Goal: Transaction & Acquisition: Purchase product/service

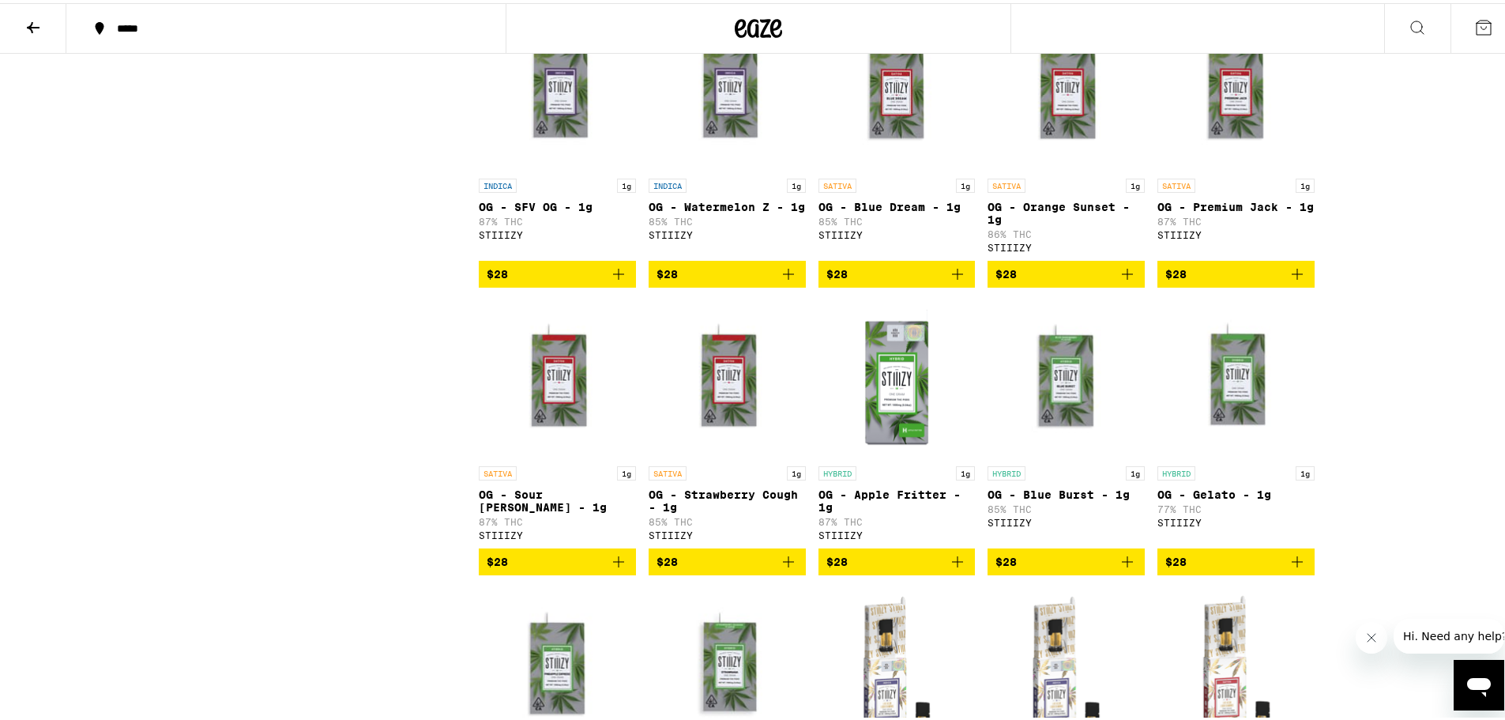
scroll to position [1185, 0]
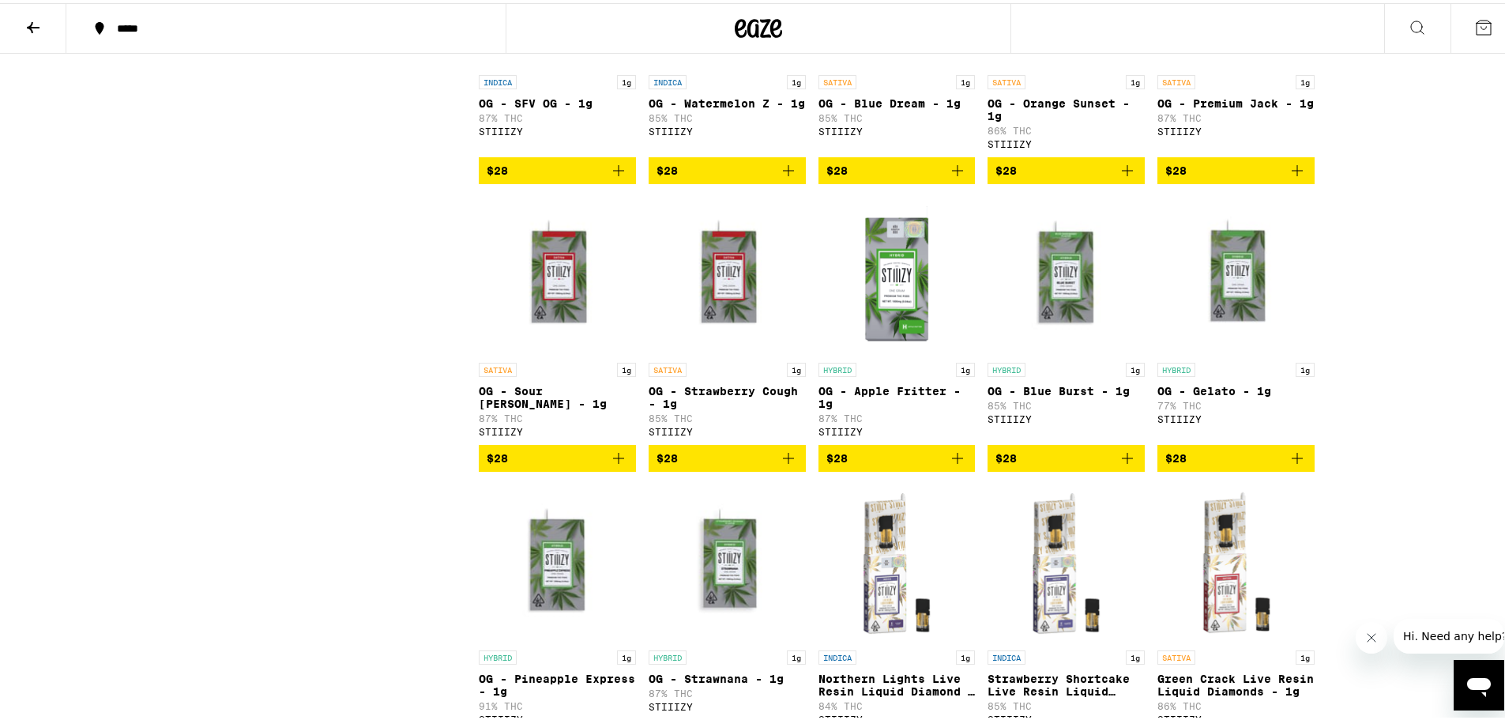
click at [757, 32] on icon at bounding box center [759, 25] width 24 height 19
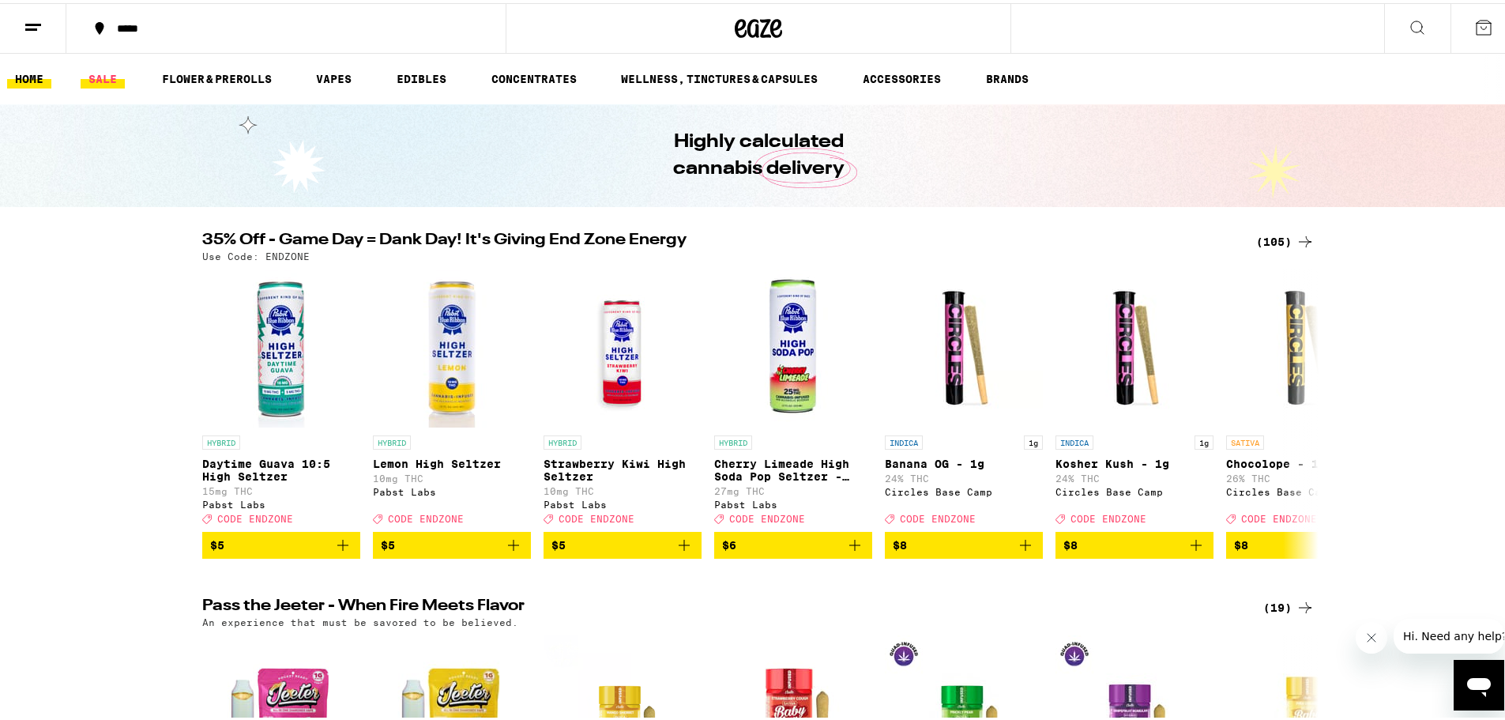
click at [92, 84] on link "SALE" at bounding box center [103, 75] width 44 height 19
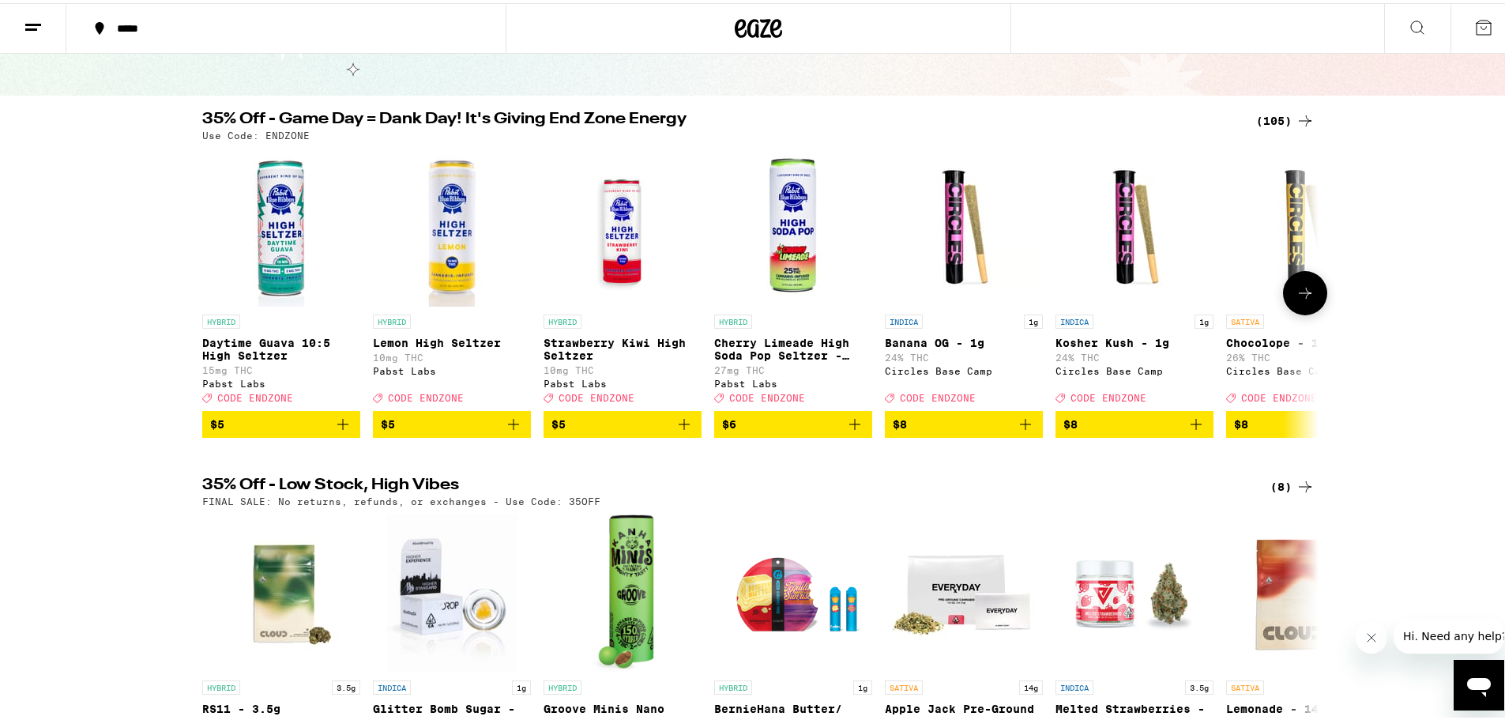
scroll to position [79, 0]
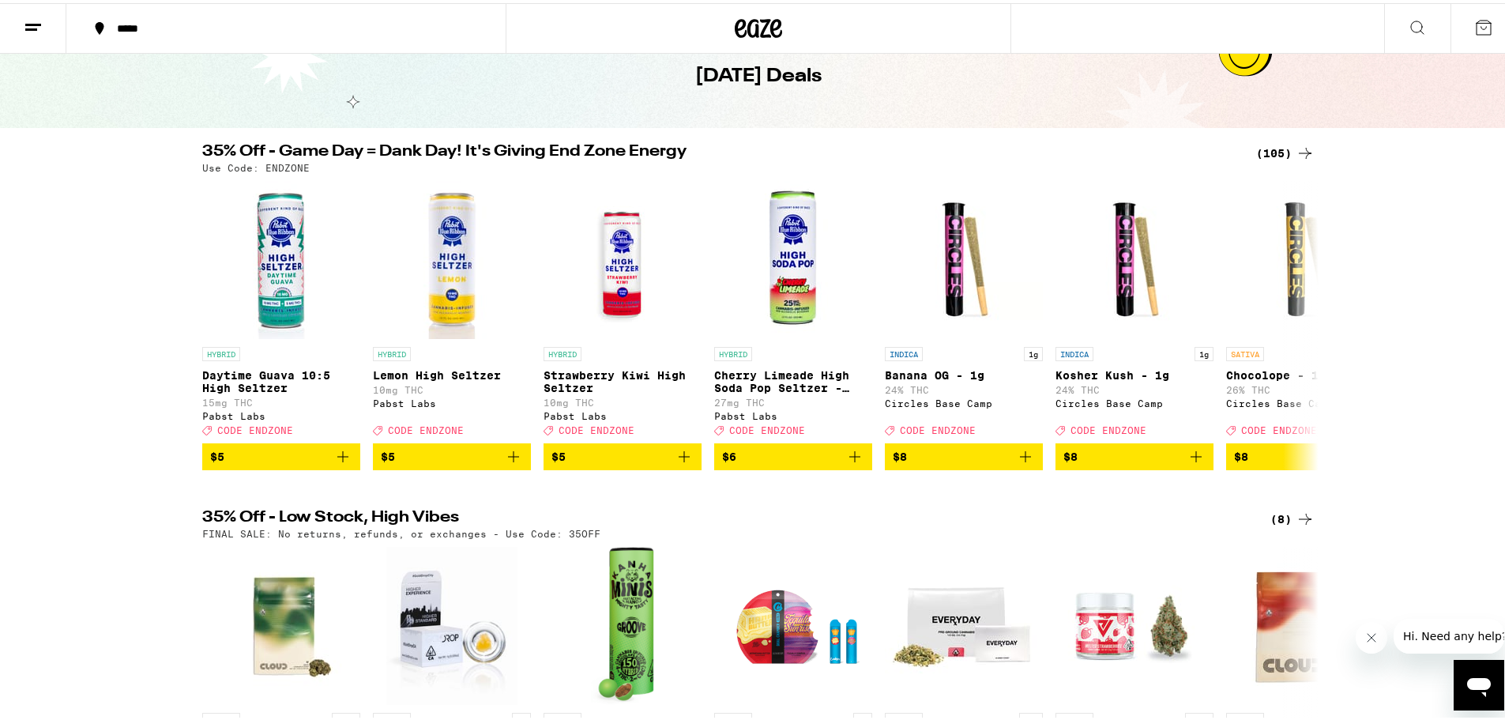
click at [1272, 155] on div "(105)" at bounding box center [1285, 150] width 58 height 19
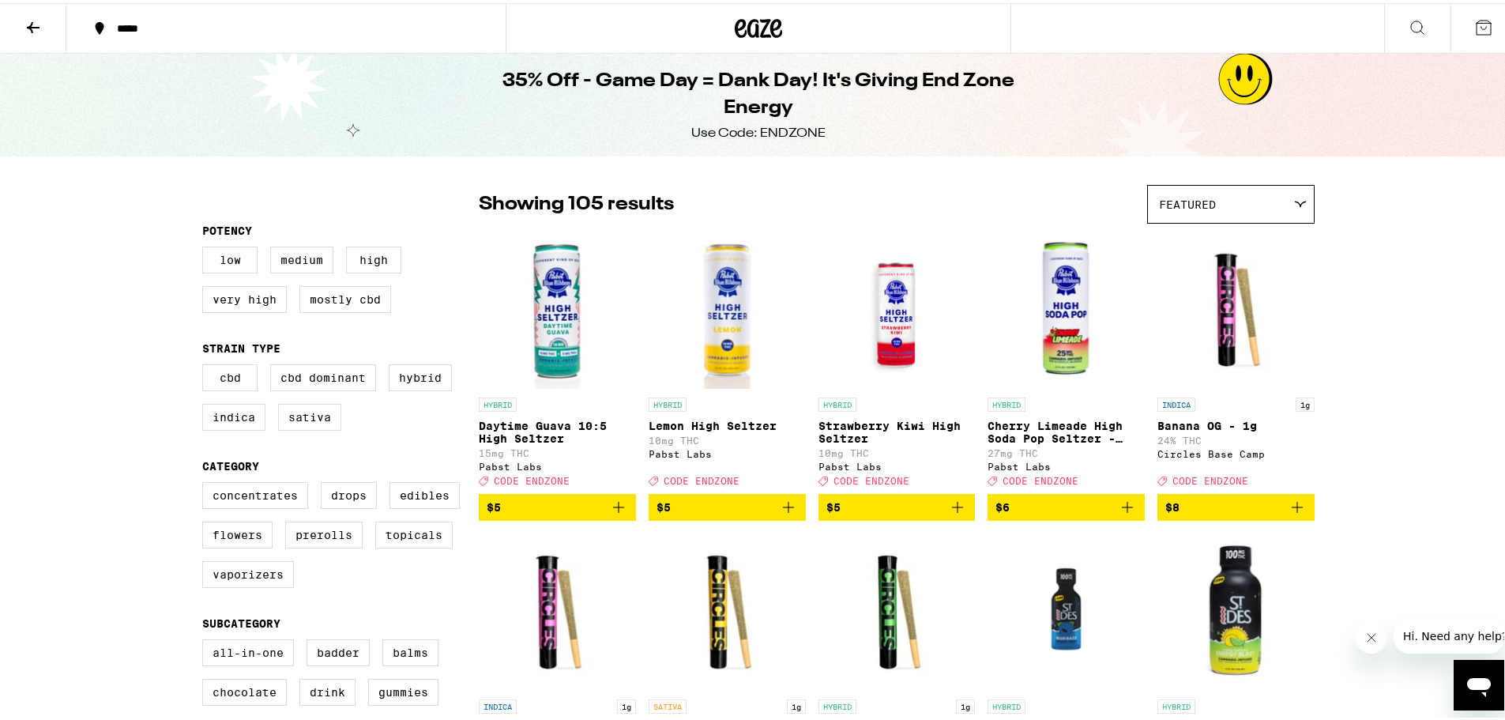
click at [36, 29] on icon at bounding box center [33, 24] width 19 height 19
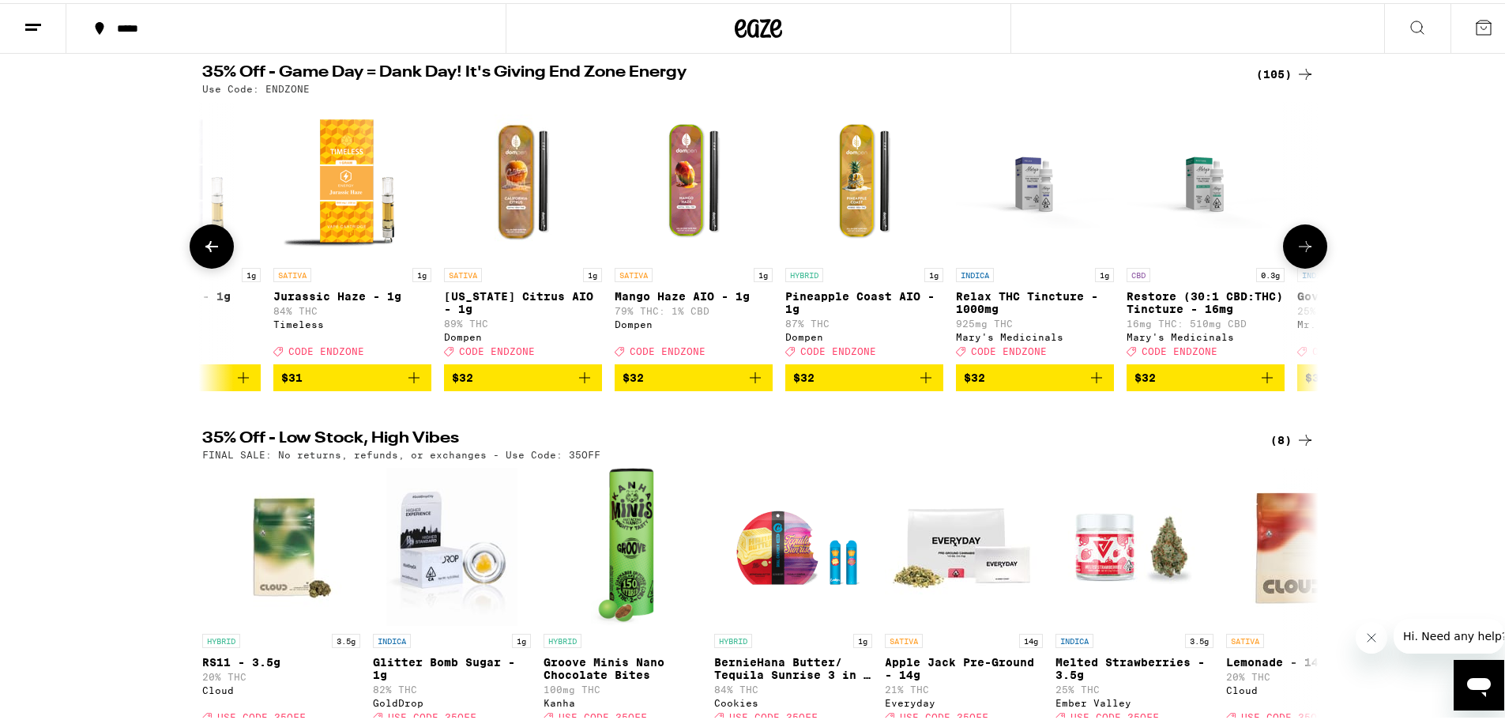
scroll to position [0, 10268]
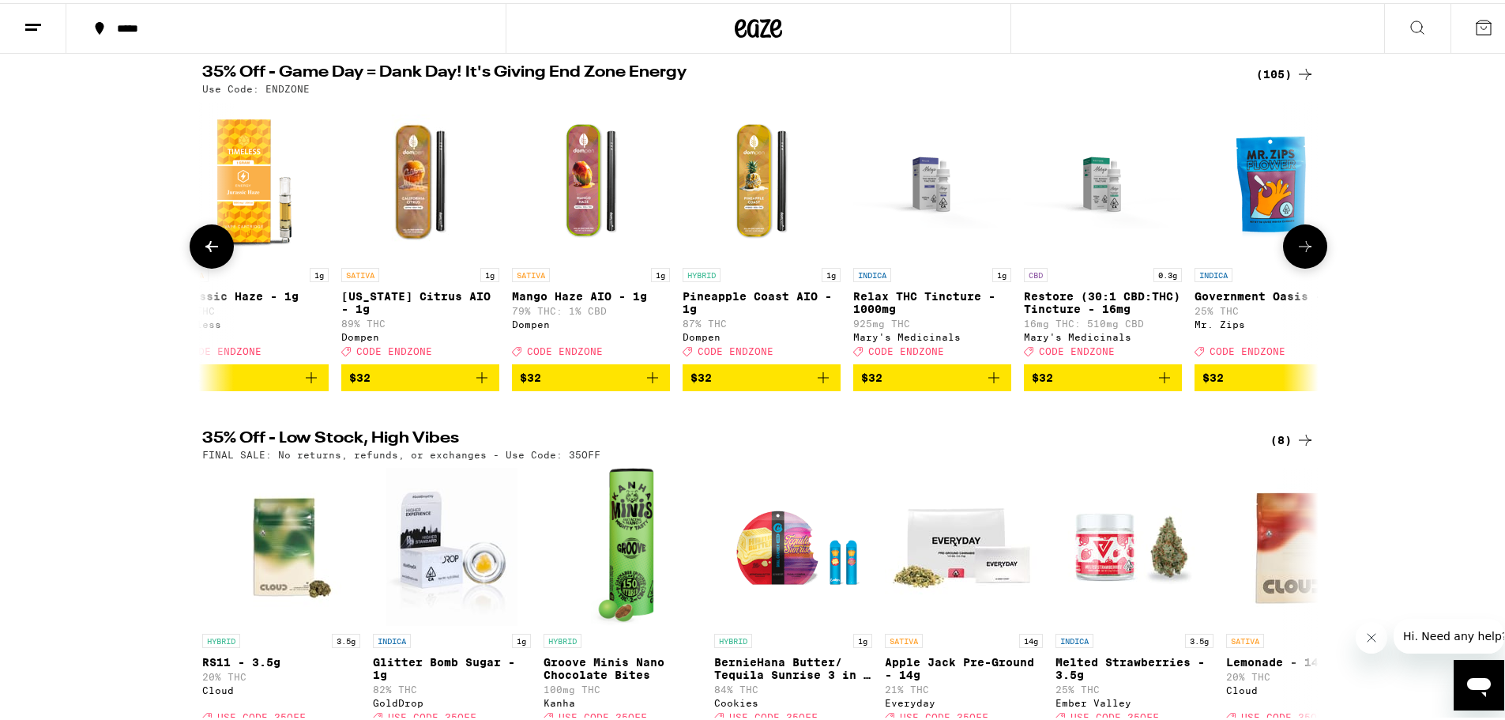
click at [474, 384] on icon "Add to bag" at bounding box center [481, 374] width 19 height 19
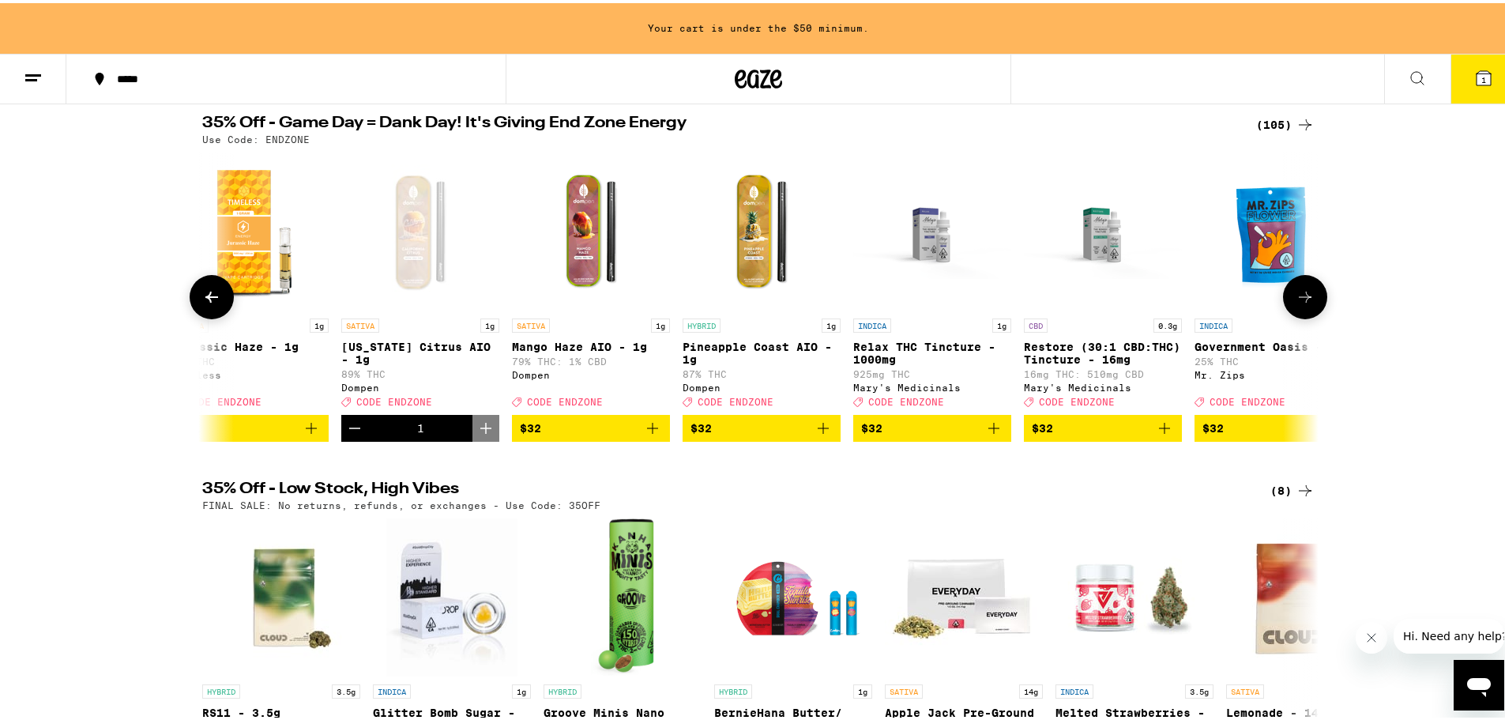
scroll to position [209, 0]
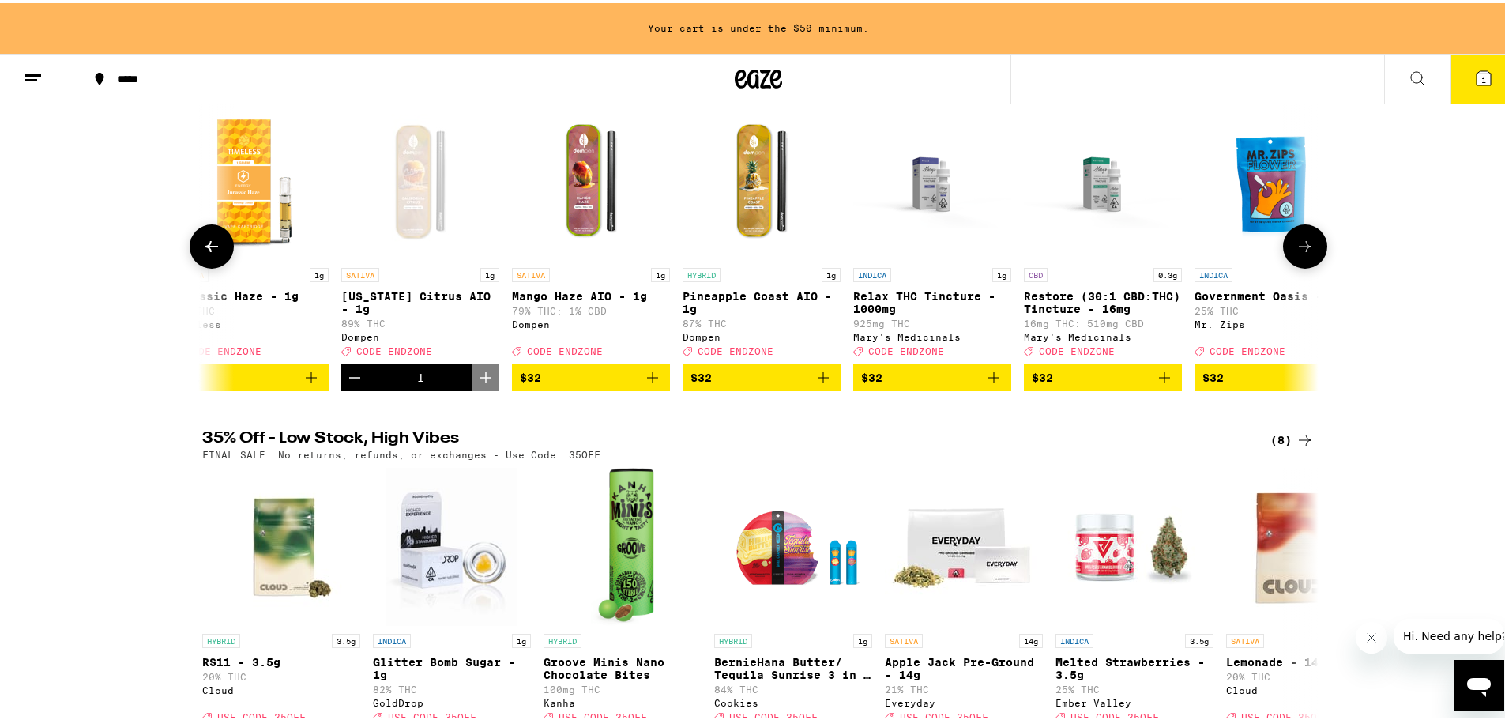
click at [421, 388] on div "1" at bounding box center [420, 374] width 158 height 27
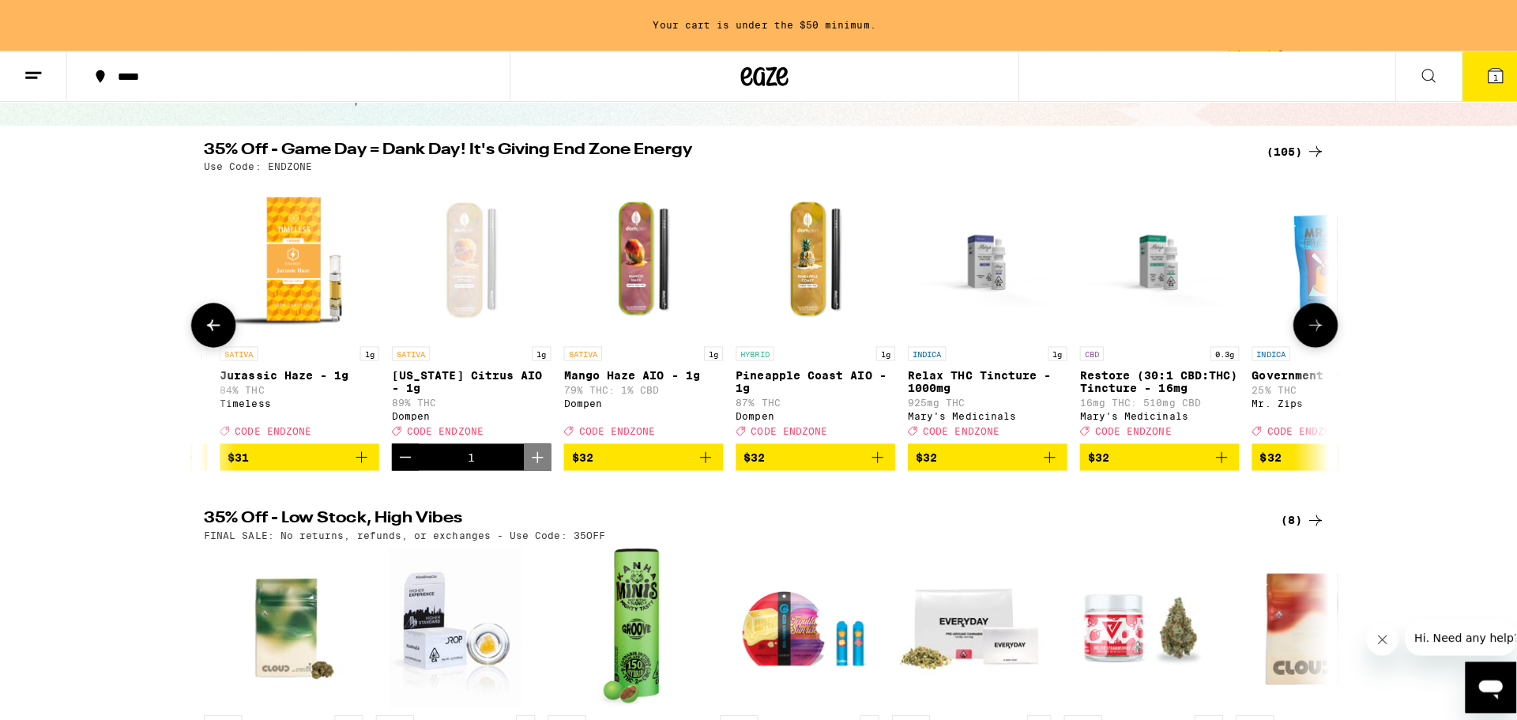
scroll to position [0, 10111]
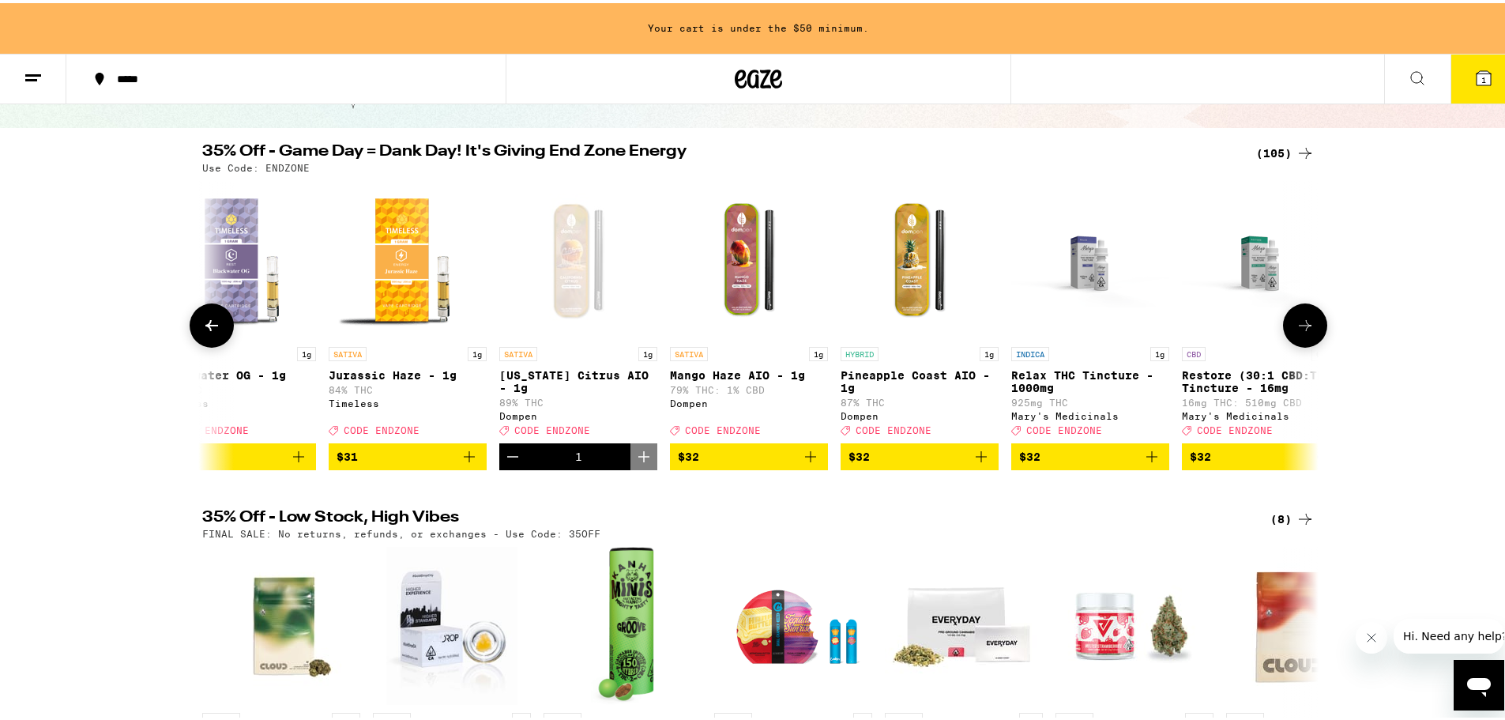
click at [551, 372] on p "[US_STATE] Citrus AIO - 1g" at bounding box center [578, 378] width 158 height 25
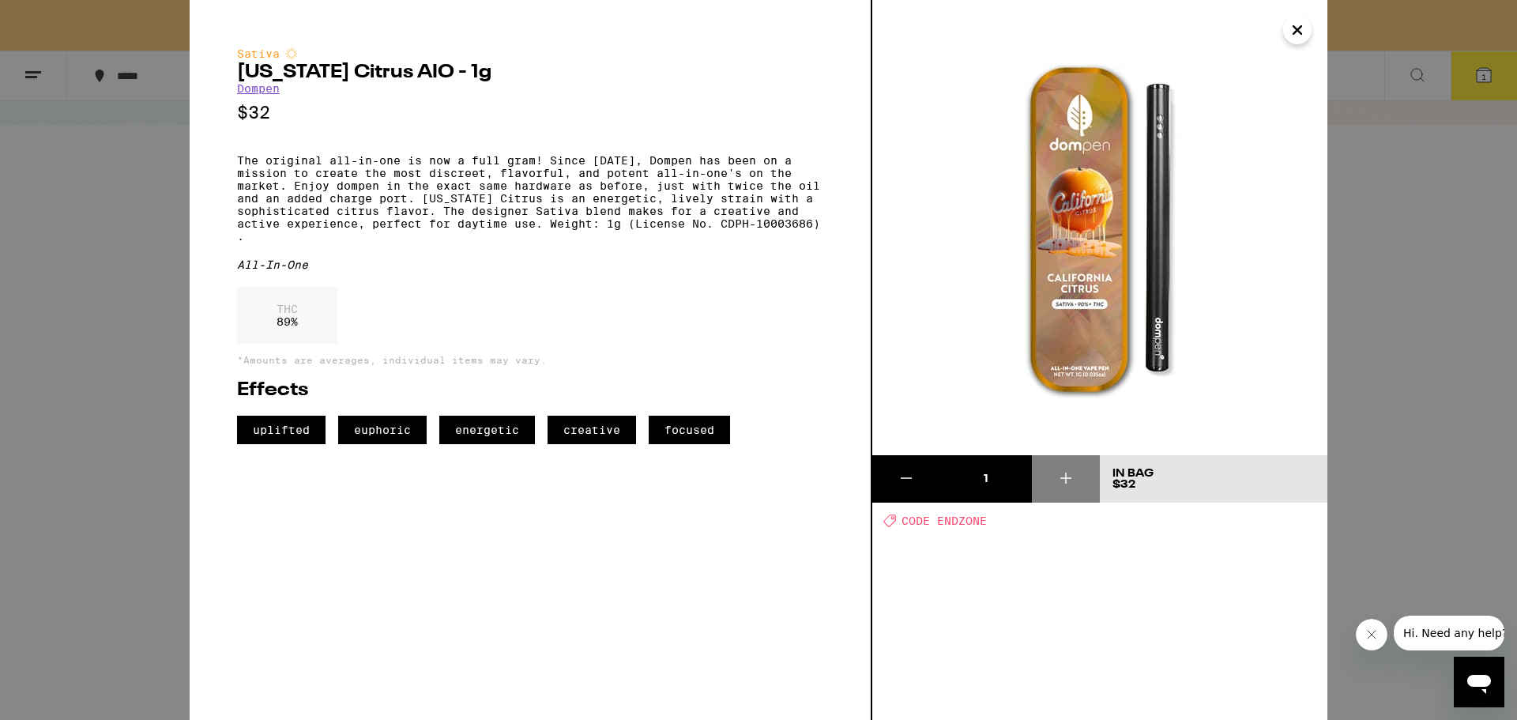
click at [931, 516] on span "CODE ENDZONE" at bounding box center [943, 520] width 85 height 13
click at [902, 527] on span "CODE ENDZONE" at bounding box center [943, 520] width 85 height 13
click at [991, 537] on div "1 In Bag $32 Deal Created with Sketch. CODE ENDZONE" at bounding box center [1099, 360] width 455 height 720
click at [885, 481] on button at bounding box center [906, 478] width 68 height 47
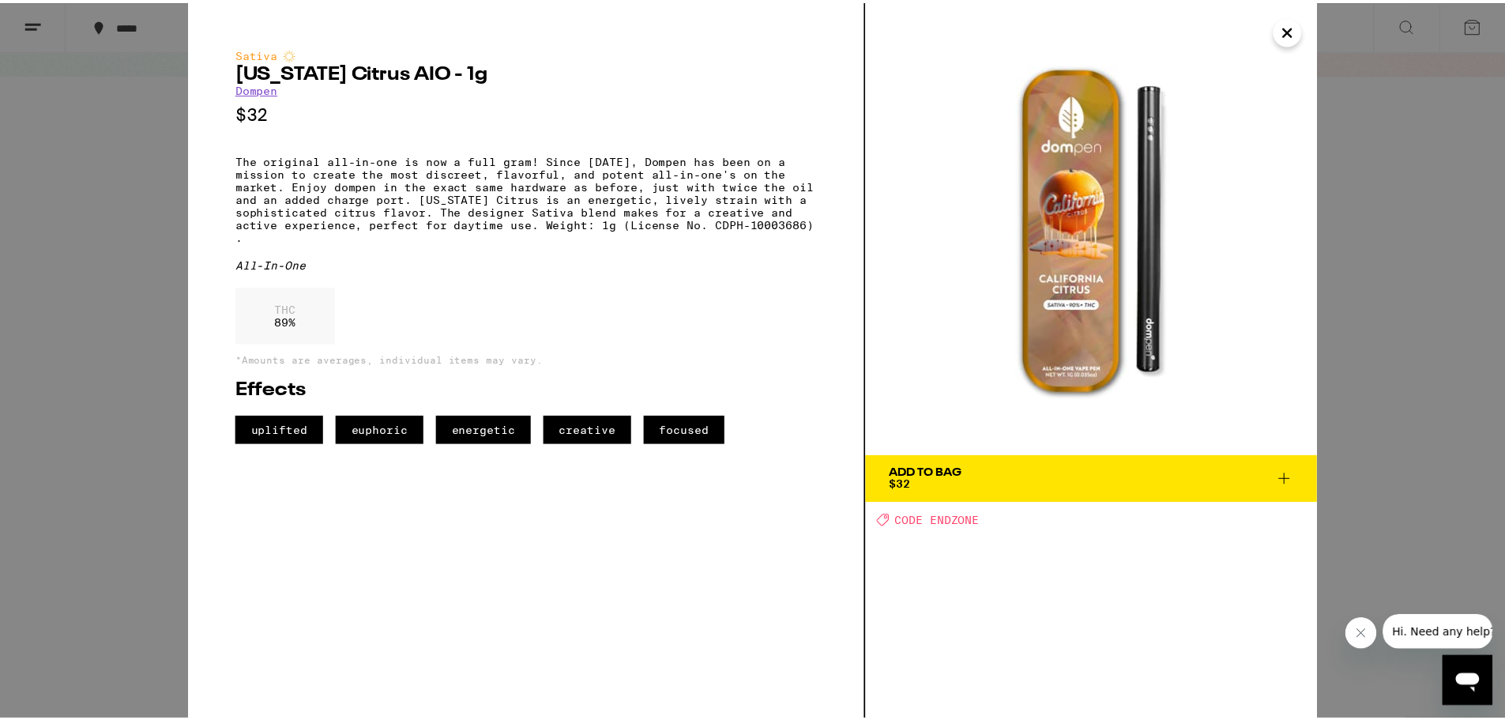
scroll to position [79, 0]
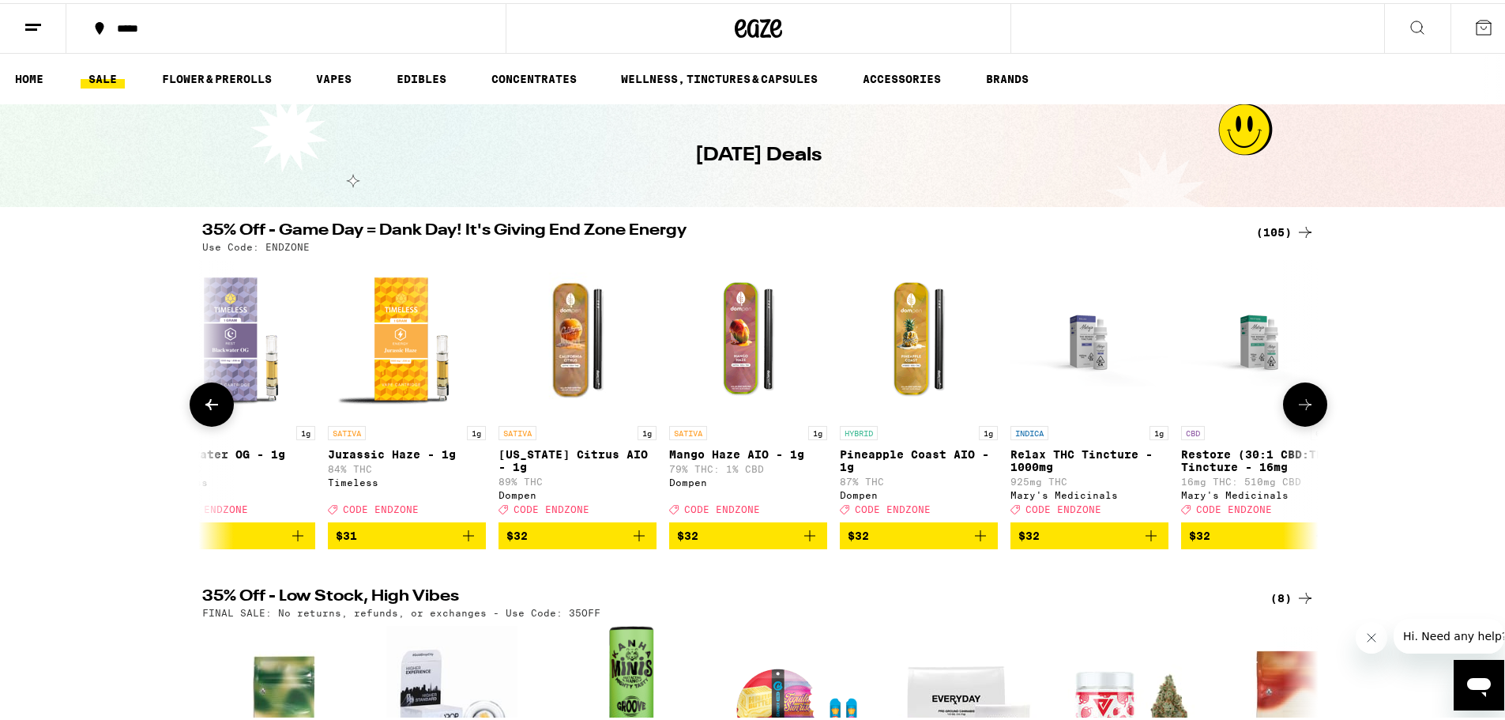
scroll to position [0, 10111]
click at [637, 542] on icon "Add to bag" at bounding box center [639, 532] width 19 height 19
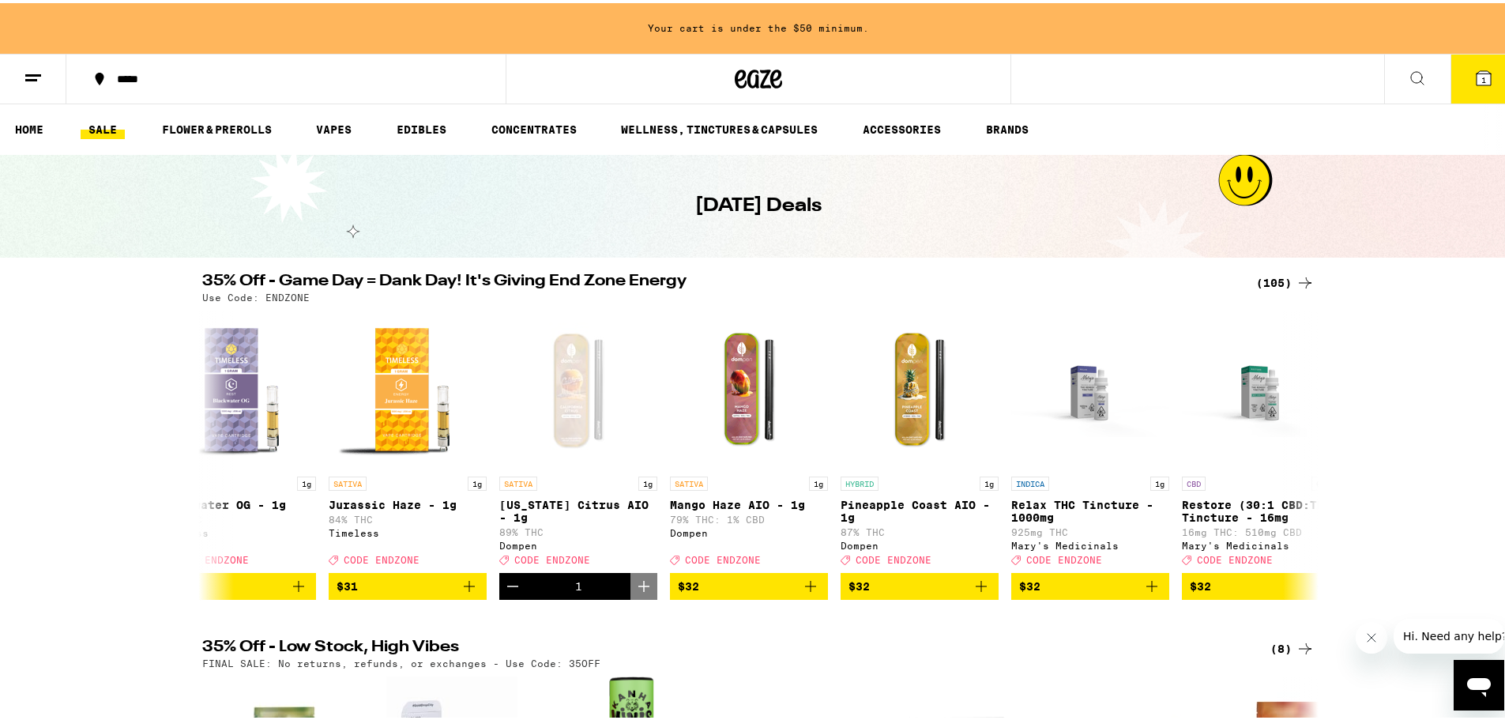
click at [1460, 77] on button "1" at bounding box center [1483, 75] width 66 height 49
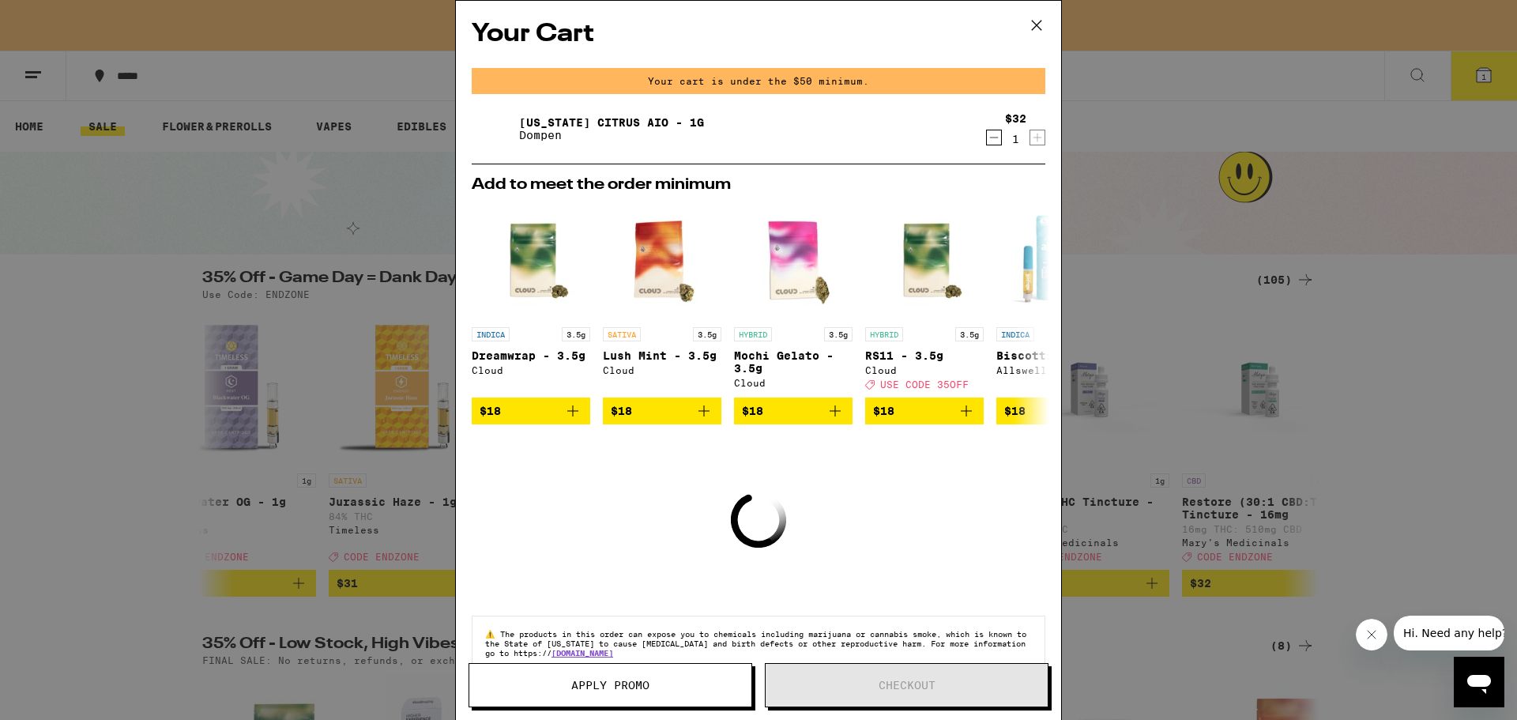
click at [1044, 21] on icon at bounding box center [1036, 25] width 24 height 24
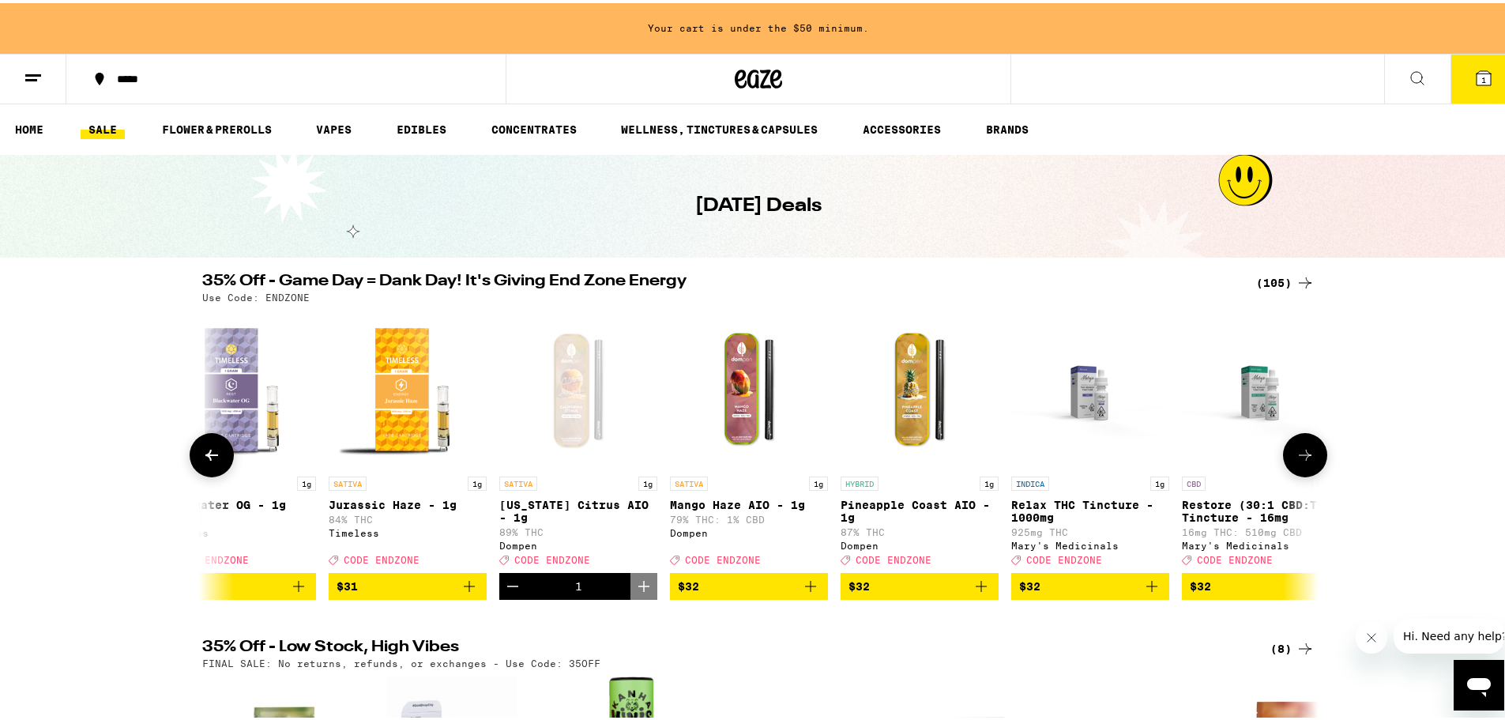
click at [982, 592] on icon "Add to bag" at bounding box center [981, 582] width 19 height 19
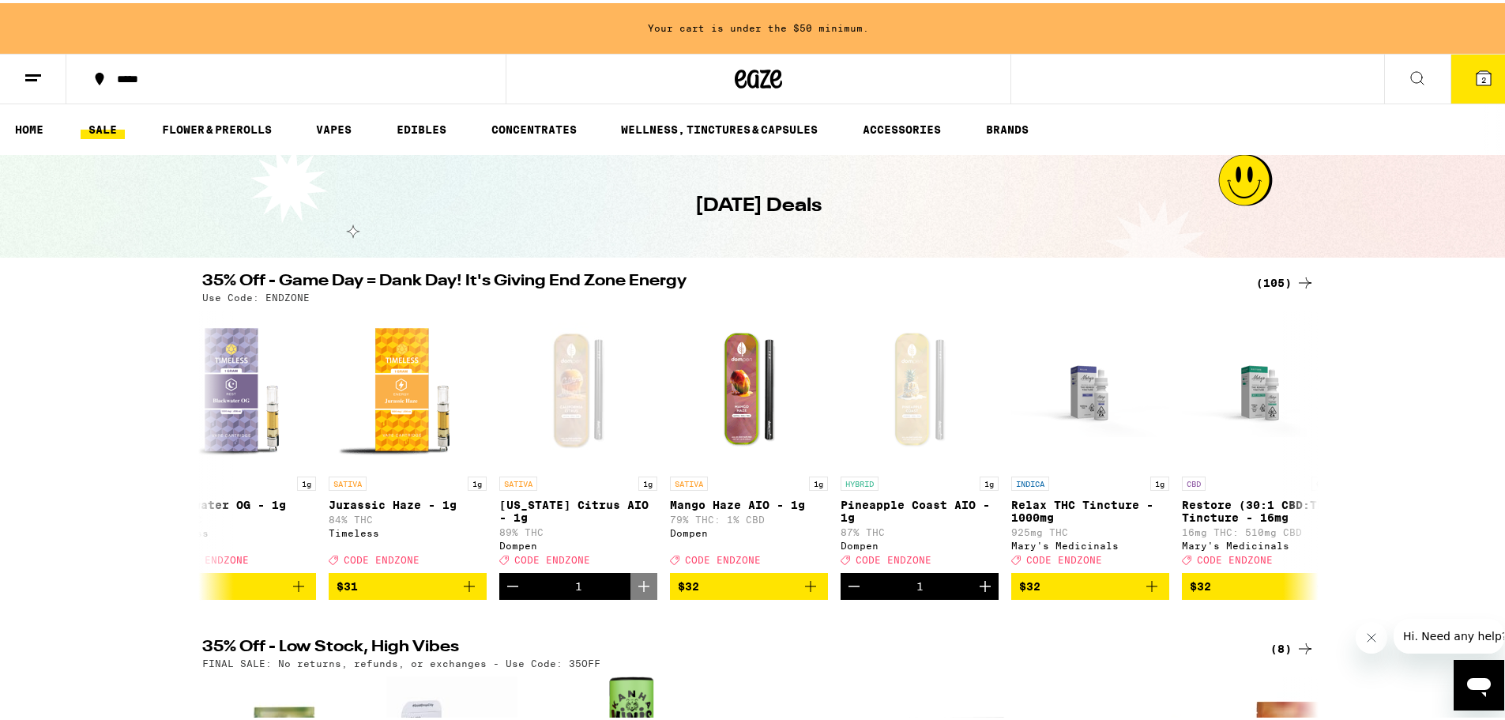
click at [1465, 87] on div "Your cart is under the $50 minimum. ***** ***** 2 Checkout $ 32 2 HOME SALE FLO…" at bounding box center [758, 626] width 1517 height 1252
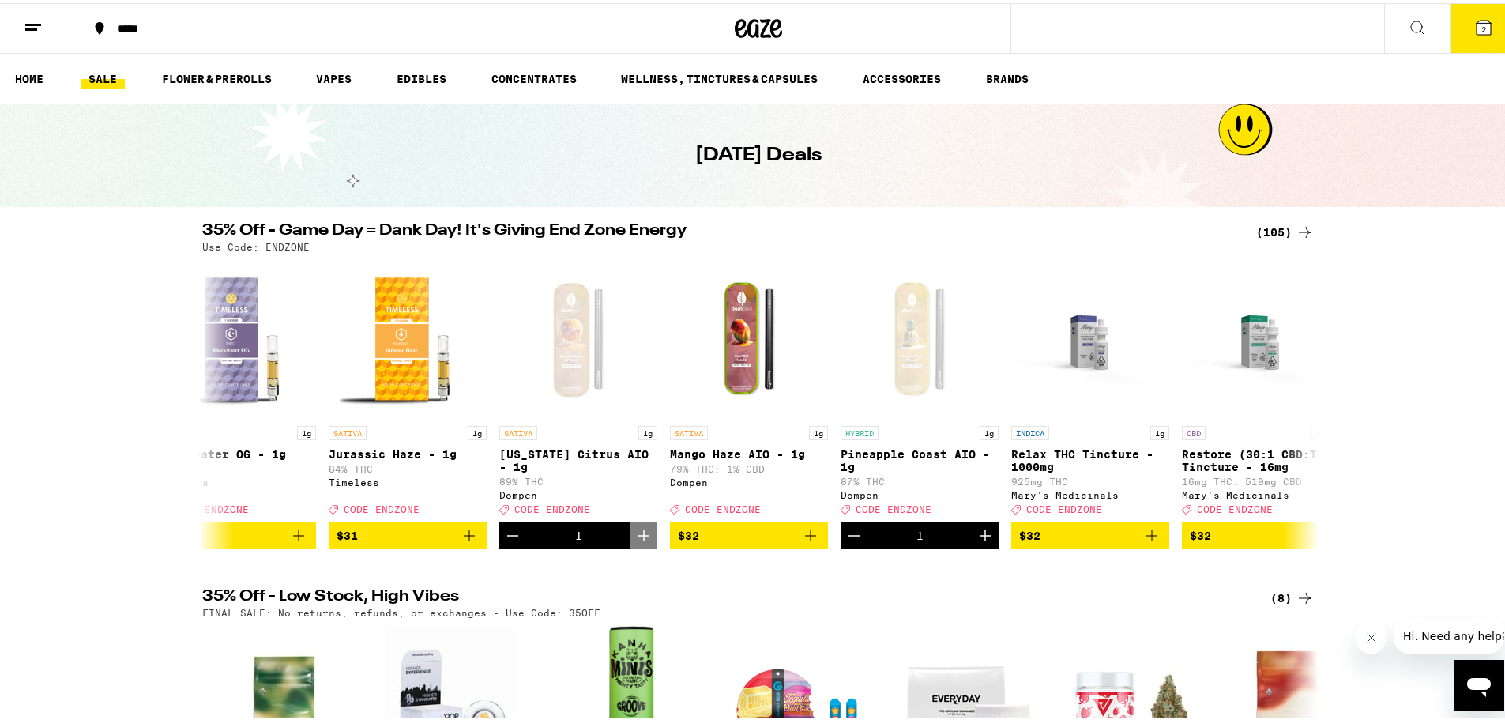
click at [1480, 30] on icon at bounding box center [1483, 24] width 19 height 19
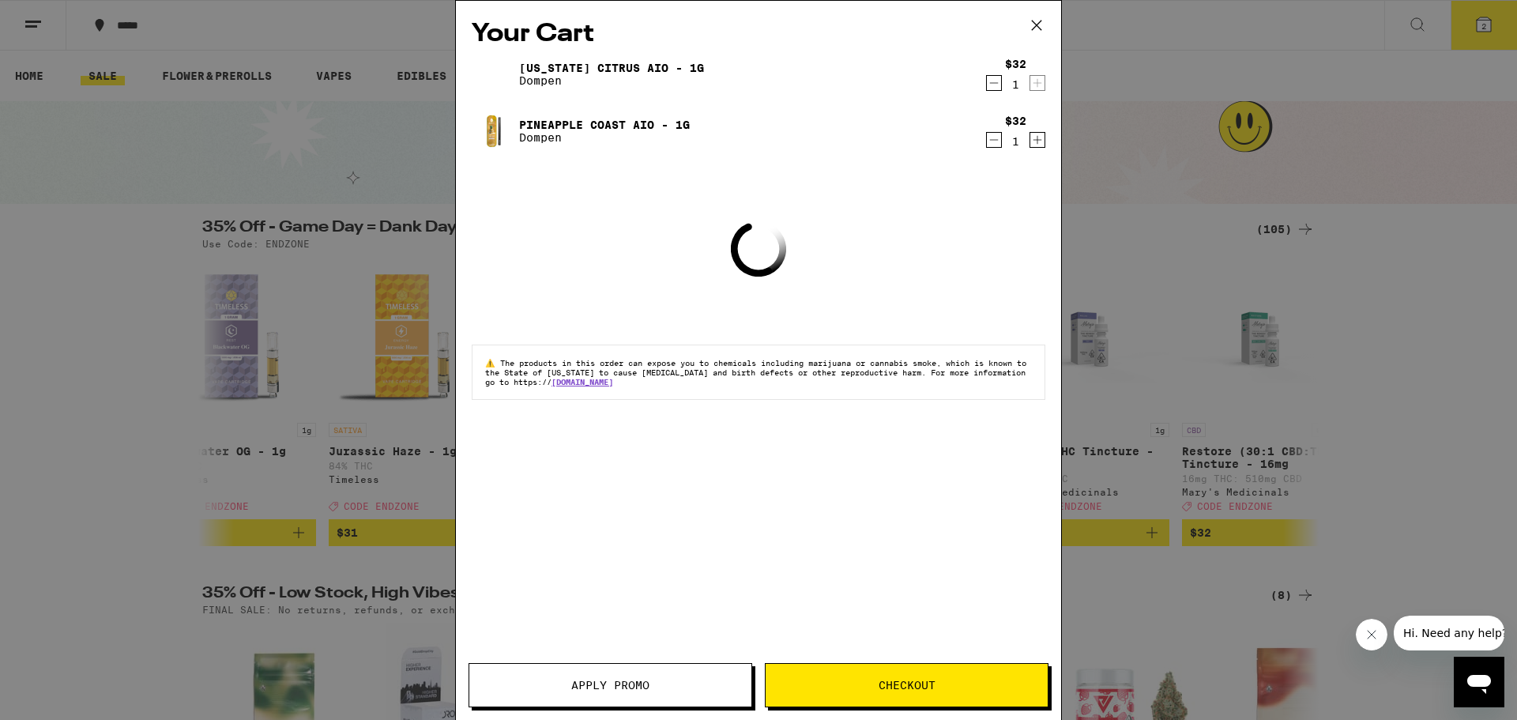
click at [650, 701] on button "Apply Promo" at bounding box center [610, 685] width 284 height 44
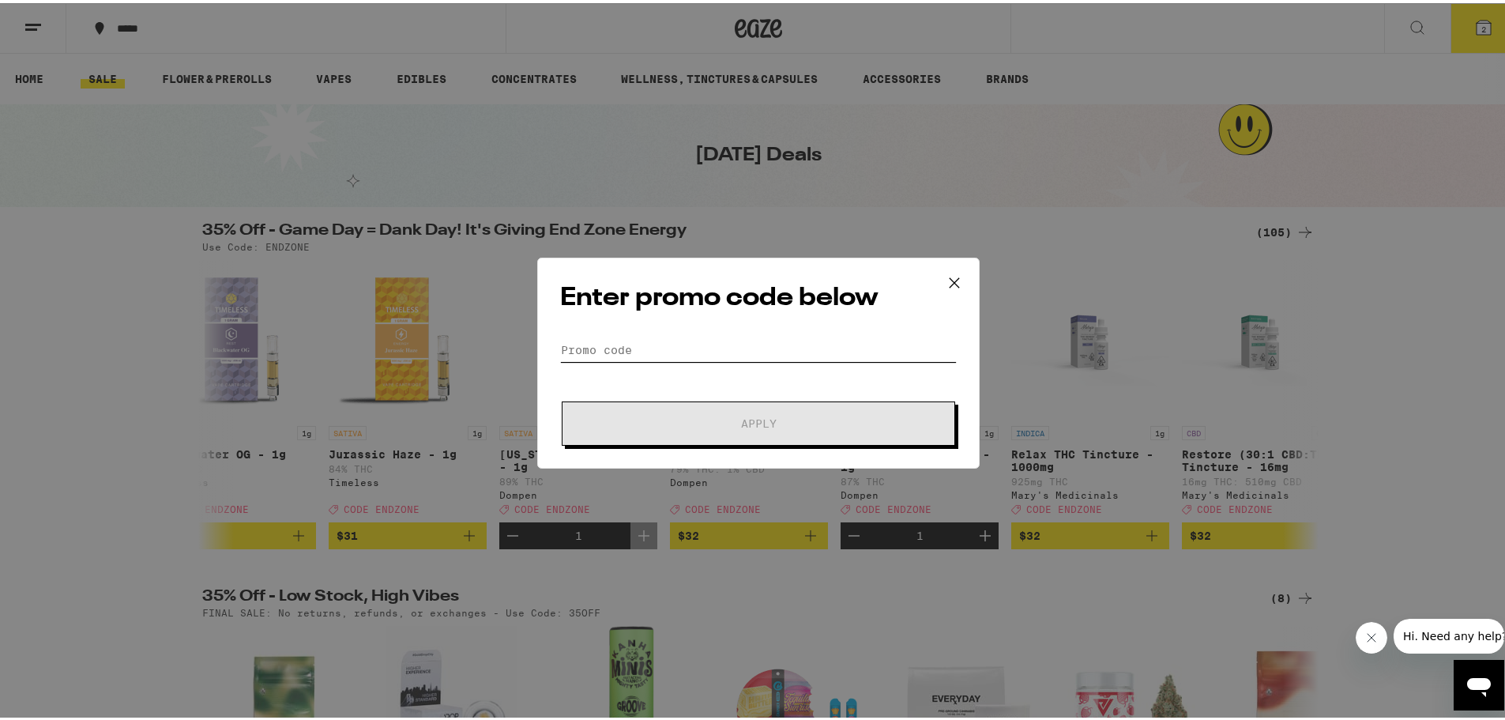
click at [736, 346] on input "Promo Code" at bounding box center [758, 347] width 397 height 24
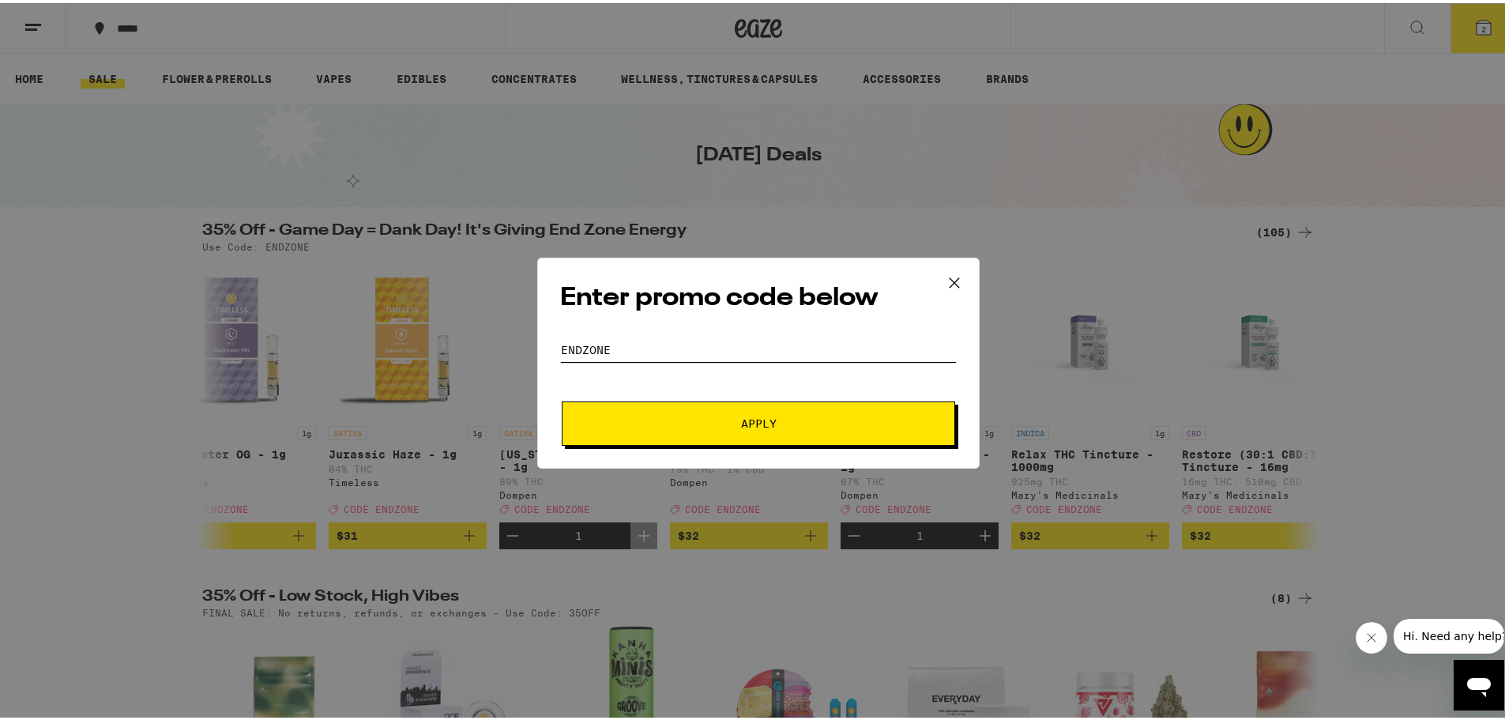
type input "endzone"
click at [562, 398] on button "Apply" at bounding box center [758, 420] width 393 height 44
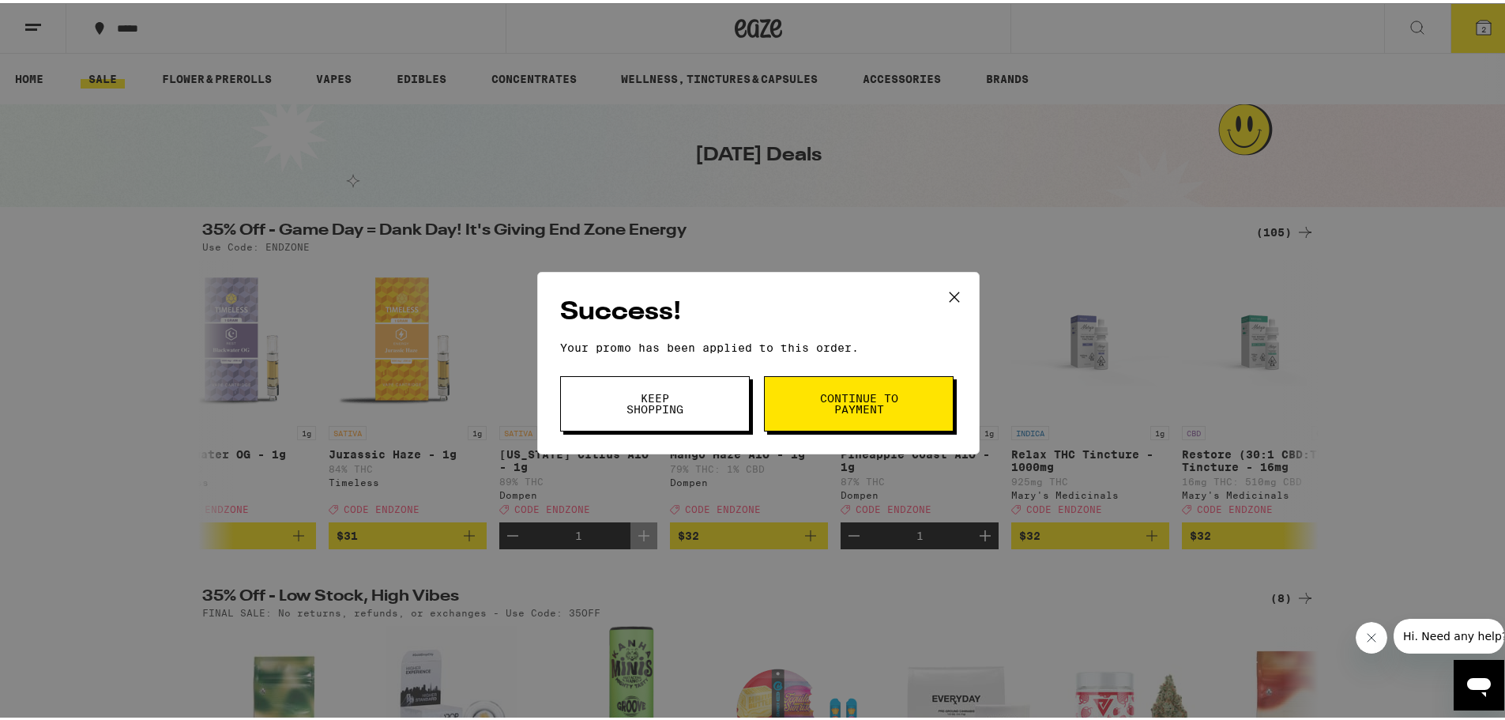
click at [788, 393] on button "Continue to payment" at bounding box center [859, 400] width 190 height 55
